Goal: Find specific page/section: Find specific page/section

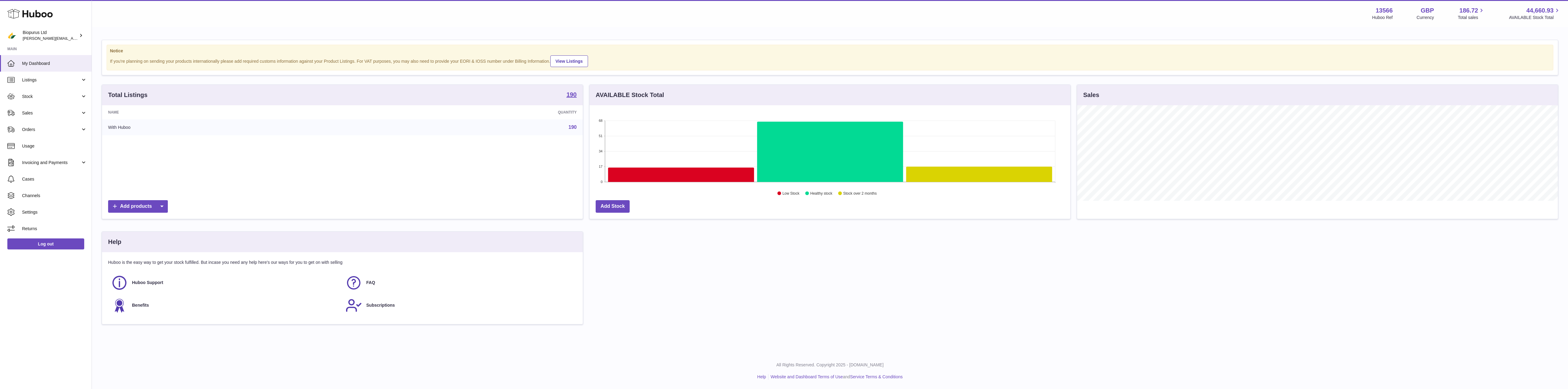
scroll to position [96, 481]
click at [32, 164] on span "Invoicing and Payments" at bounding box center [52, 162] width 59 height 6
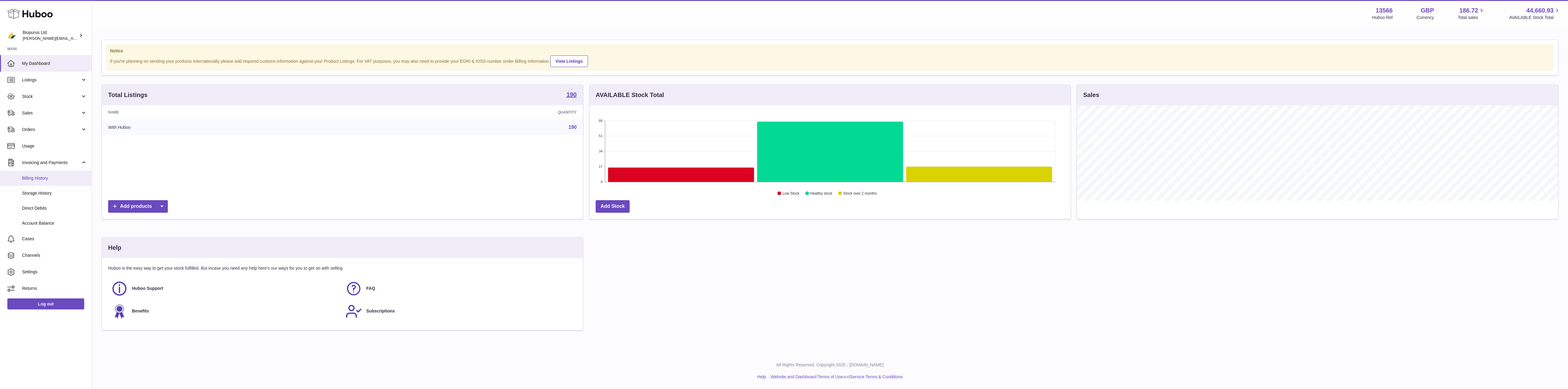
click at [31, 178] on span "Billing History" at bounding box center [54, 178] width 65 height 6
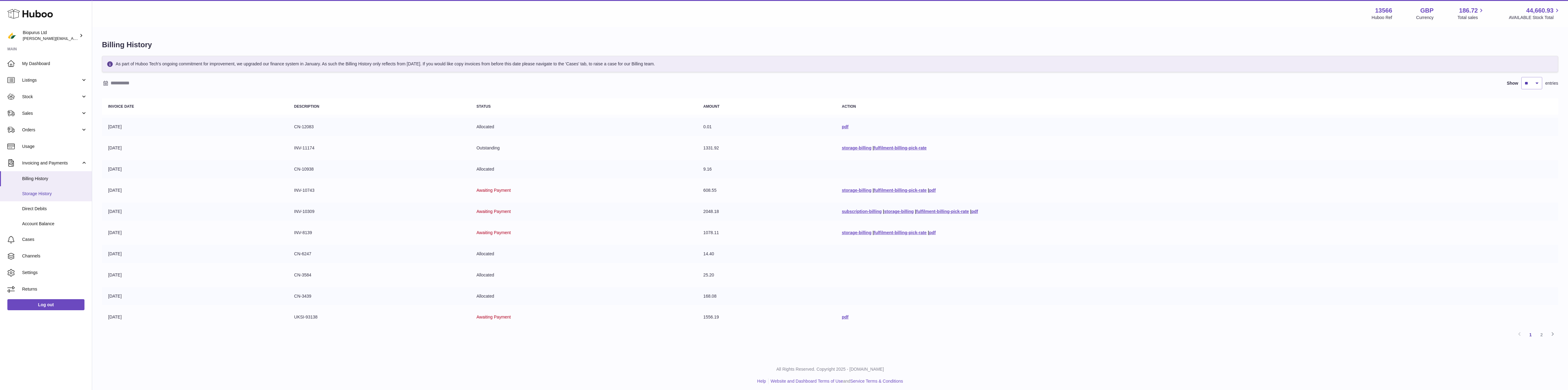
click at [39, 192] on span "Storage History" at bounding box center [55, 194] width 65 height 6
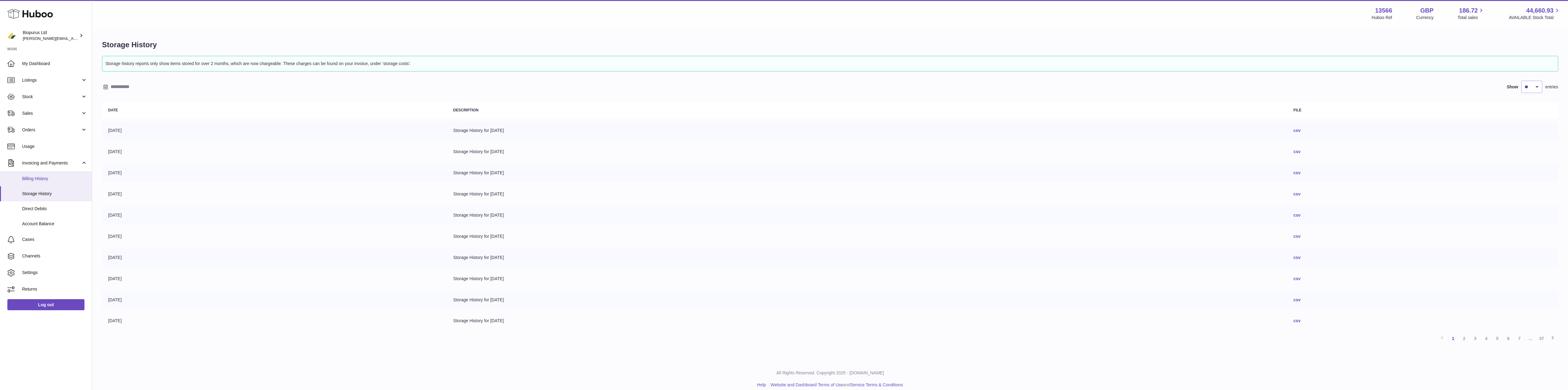
click at [35, 177] on span "Billing History" at bounding box center [55, 179] width 65 height 6
